Goal: Information Seeking & Learning: Check status

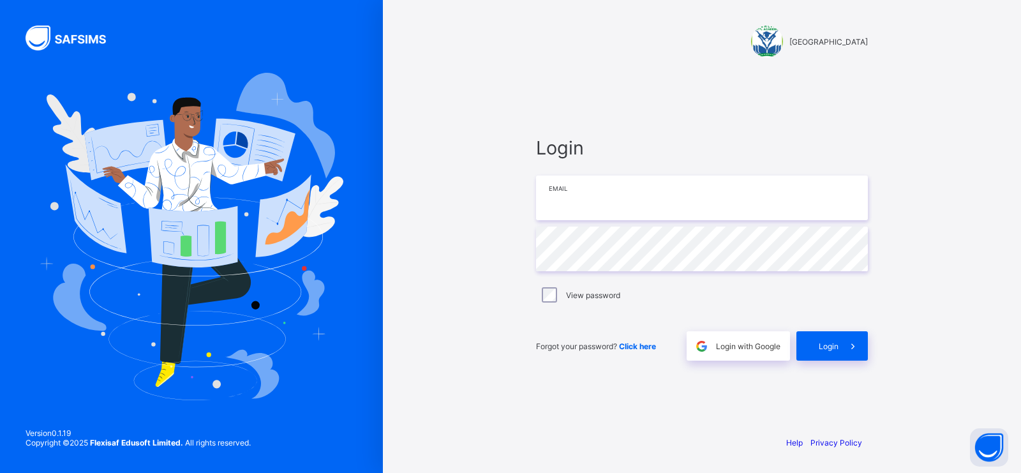
drag, startPoint x: 0, startPoint y: 0, endPoint x: 659, endPoint y: 203, distance: 689.4
click at [659, 203] on input "email" at bounding box center [702, 198] width 332 height 45
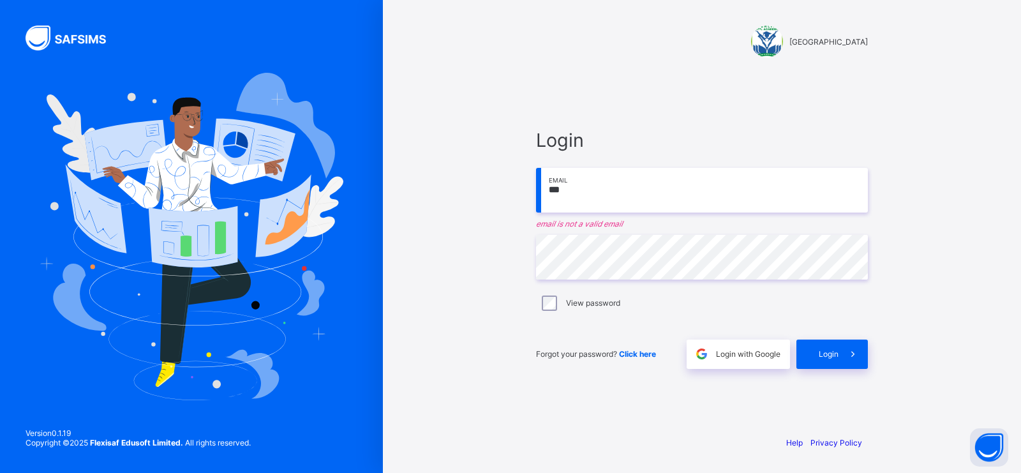
type input "**********"
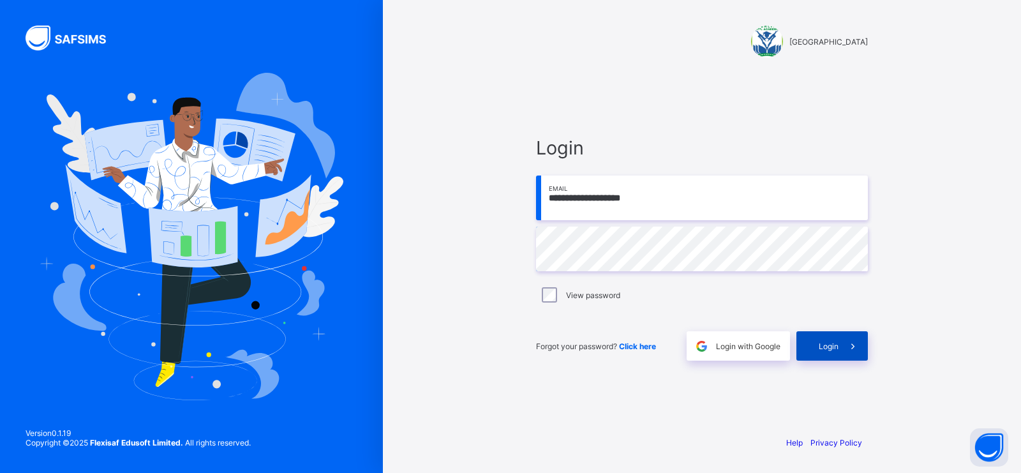
click at [834, 350] on span "Login" at bounding box center [829, 347] width 20 height 10
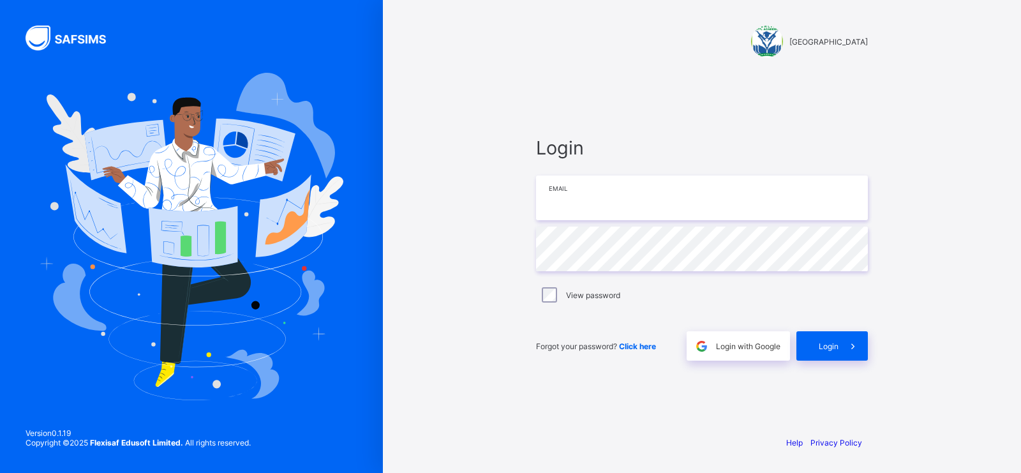
click at [608, 214] on input "email" at bounding box center [702, 198] width 332 height 45
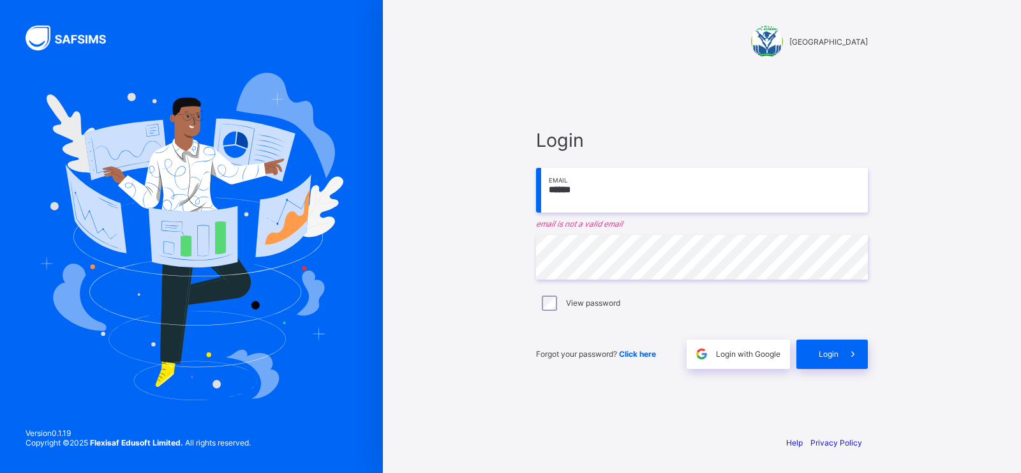
type input "**********"
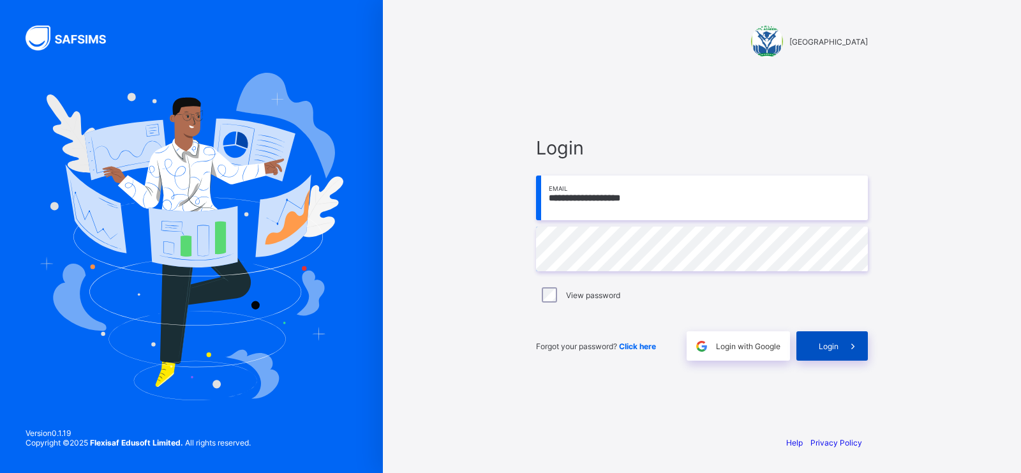
click at [825, 349] on span "Login" at bounding box center [829, 347] width 20 height 10
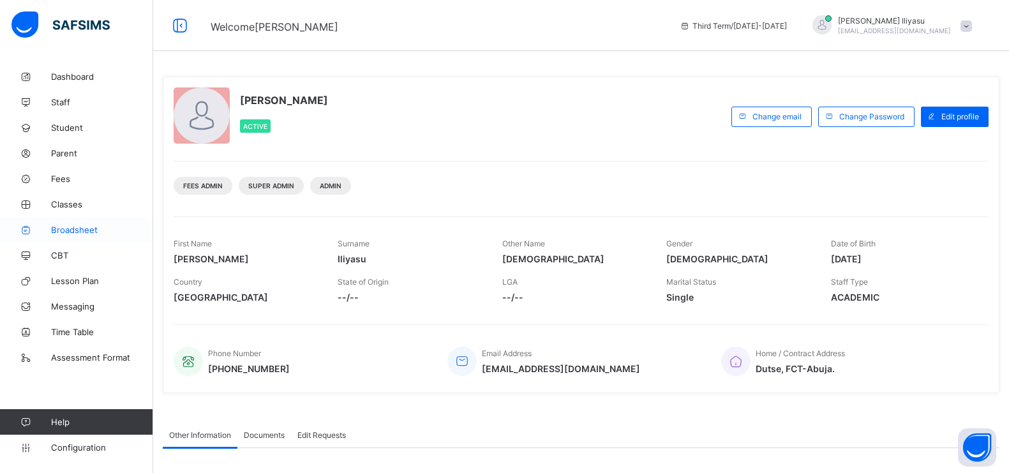
click at [89, 236] on link "Broadsheet" at bounding box center [76, 230] width 153 height 26
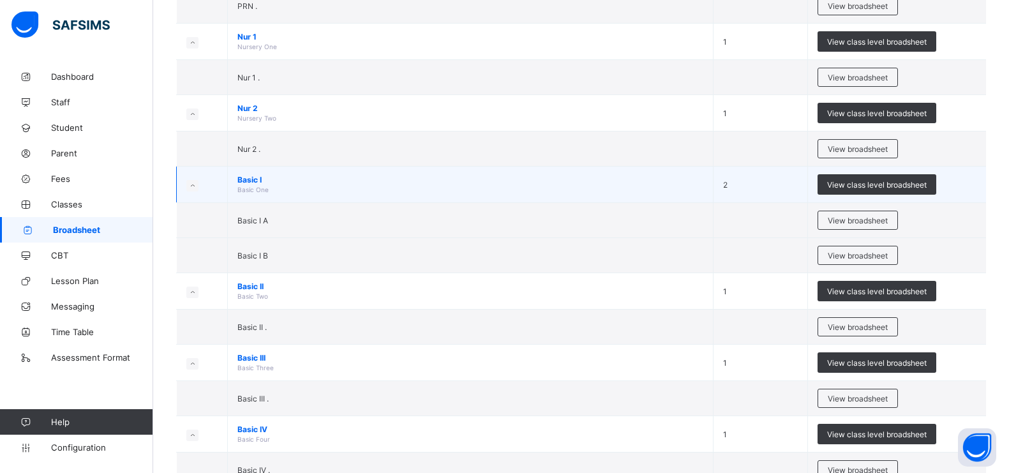
scroll to position [260, 0]
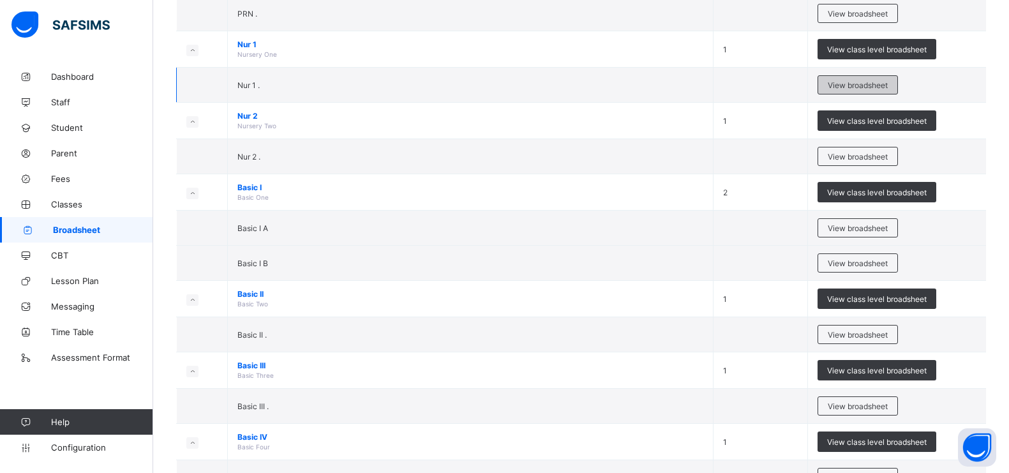
click at [852, 82] on span "View broadsheet" at bounding box center [858, 85] width 60 height 10
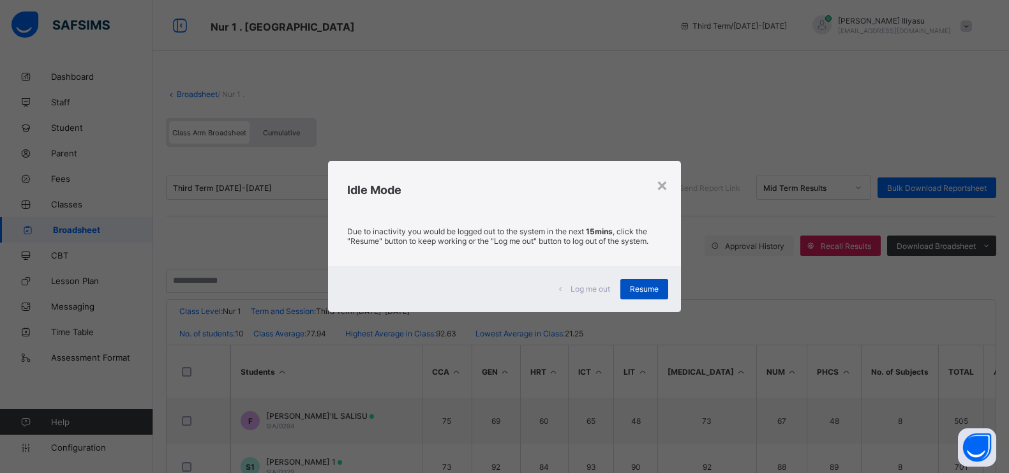
click at [659, 284] on span "Resume" at bounding box center [644, 289] width 29 height 10
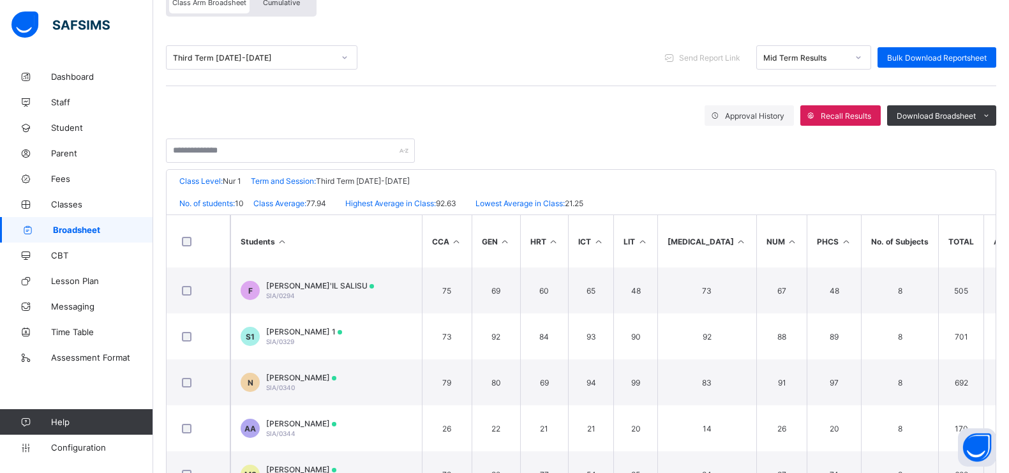
scroll to position [131, 0]
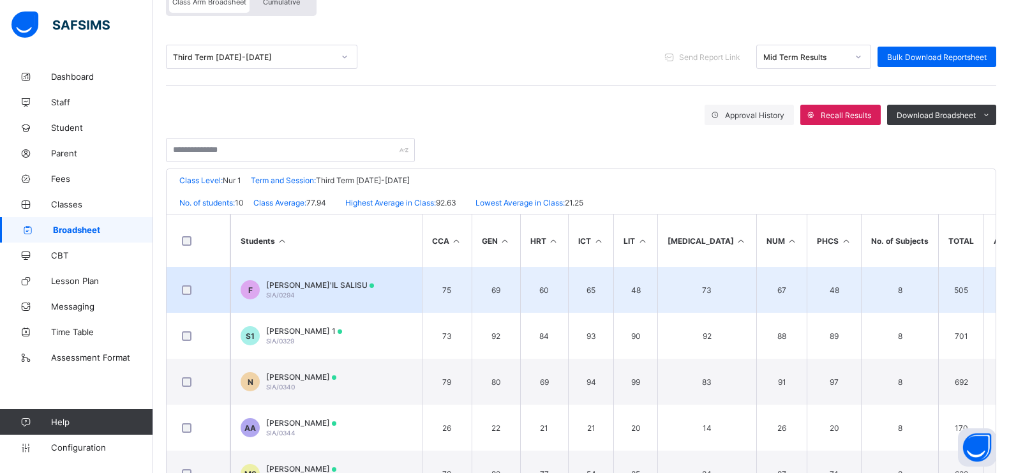
click at [356, 282] on td "F [PERSON_NAME]'IL [PERSON_NAME]/0294" at bounding box center [326, 290] width 192 height 46
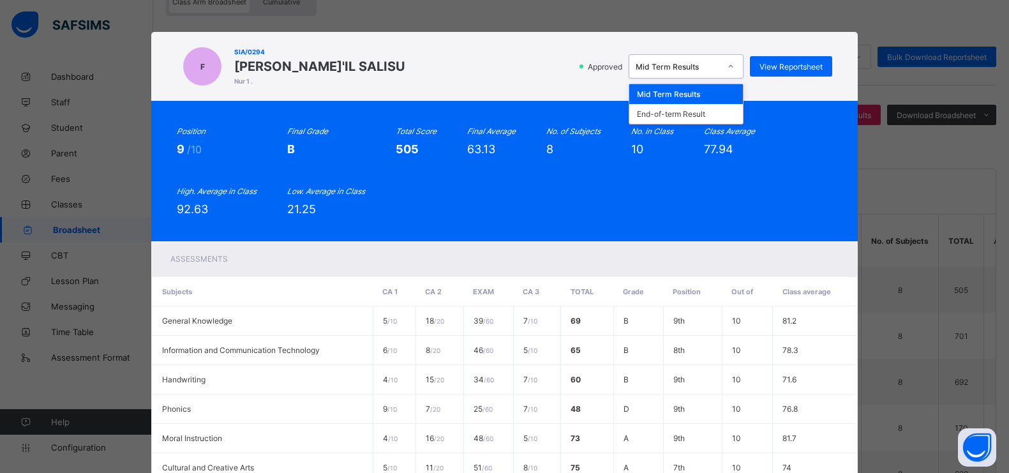
click at [727, 71] on div at bounding box center [731, 66] width 22 height 20
click at [722, 119] on div "End-of-term Result" at bounding box center [686, 114] width 114 height 20
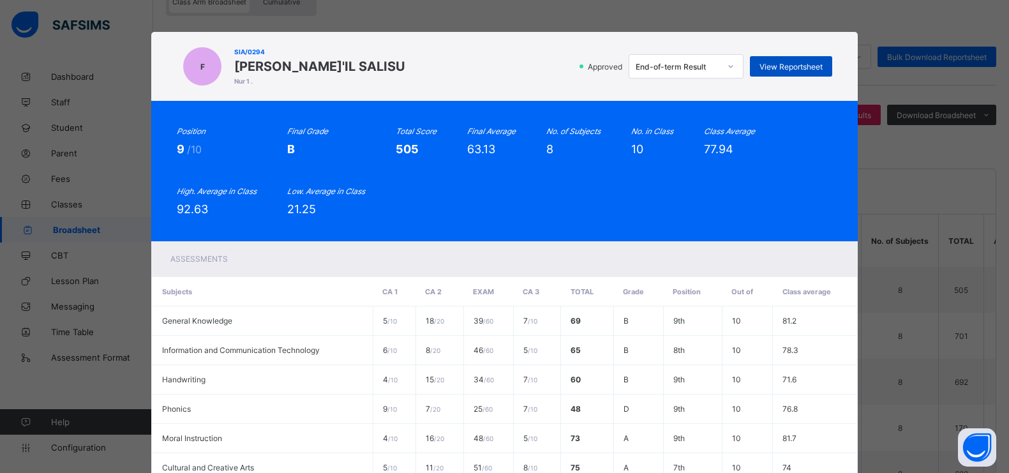
click at [811, 60] on div "View Reportsheet" at bounding box center [791, 66] width 82 height 20
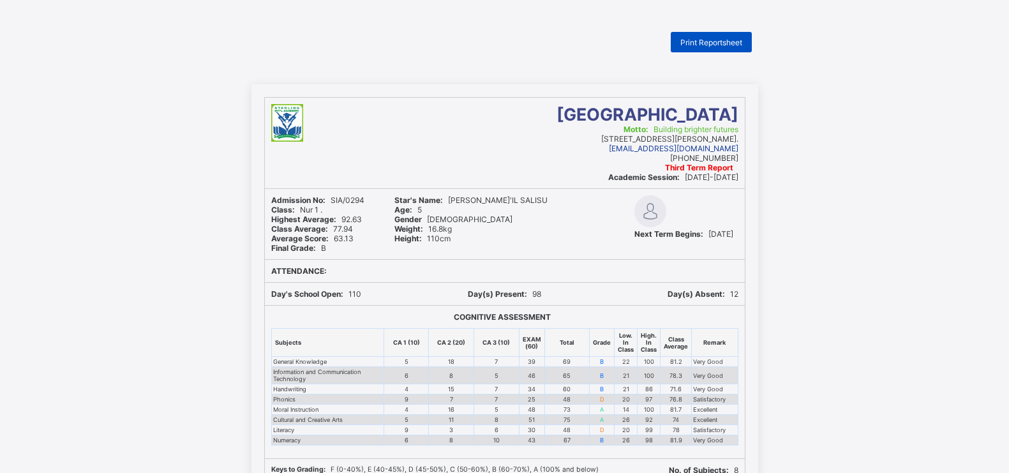
click at [705, 36] on div "Print Reportsheet" at bounding box center [711, 42] width 81 height 20
